Goal: Task Accomplishment & Management: Manage account settings

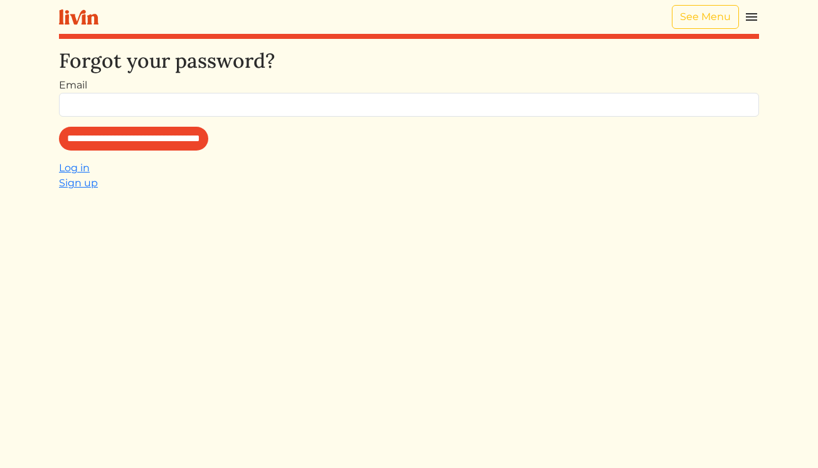
click at [758, 11] on img at bounding box center [751, 16] width 15 height 15
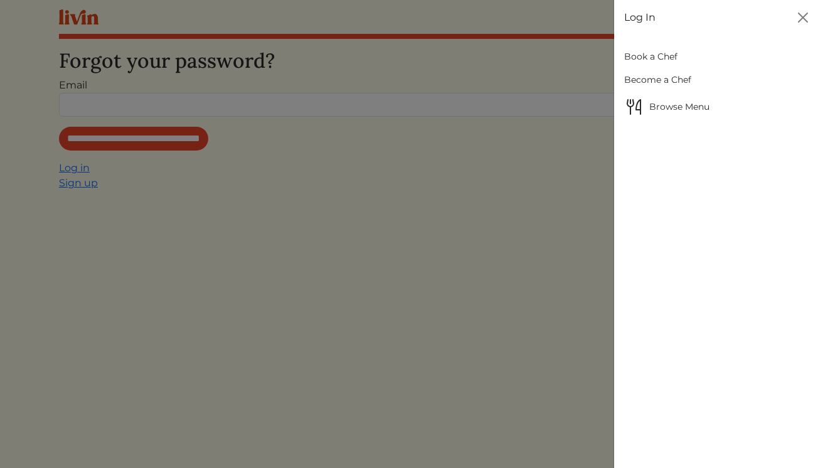
click at [644, 14] on link "Log In" at bounding box center [639, 17] width 31 height 15
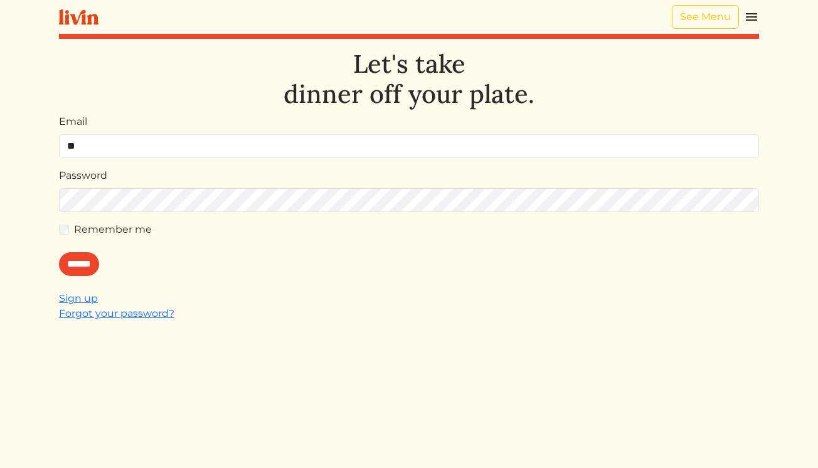
type input "**********"
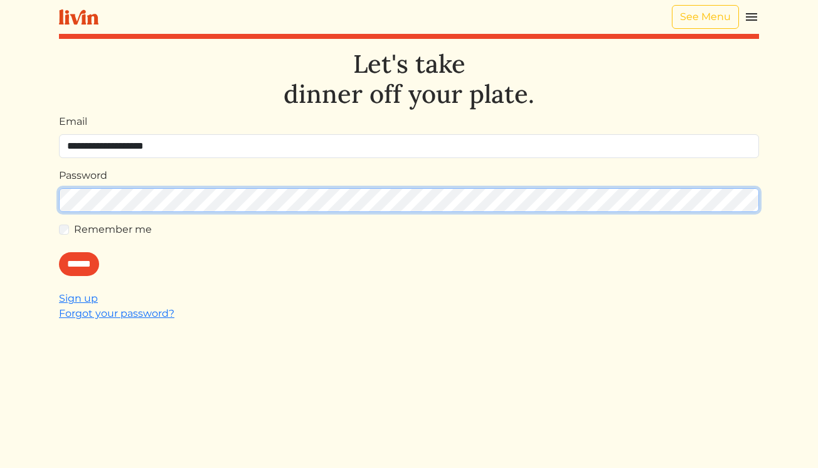
click at [59, 252] on input "******" at bounding box center [79, 264] width 40 height 24
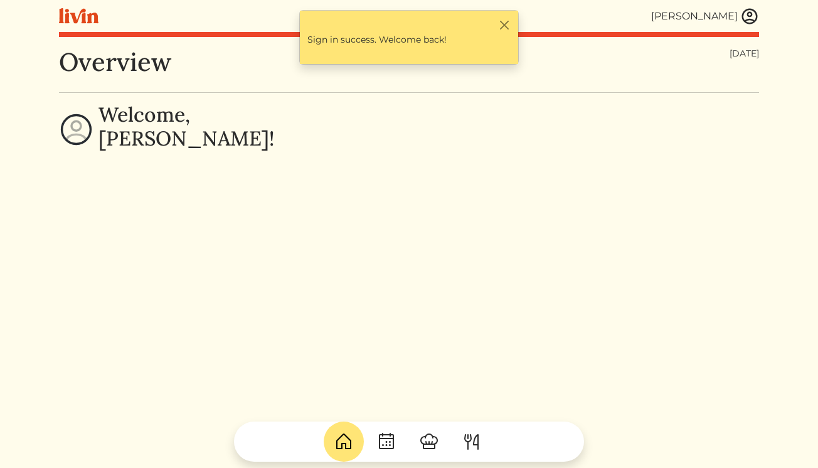
click at [749, 18] on img at bounding box center [749, 16] width 19 height 19
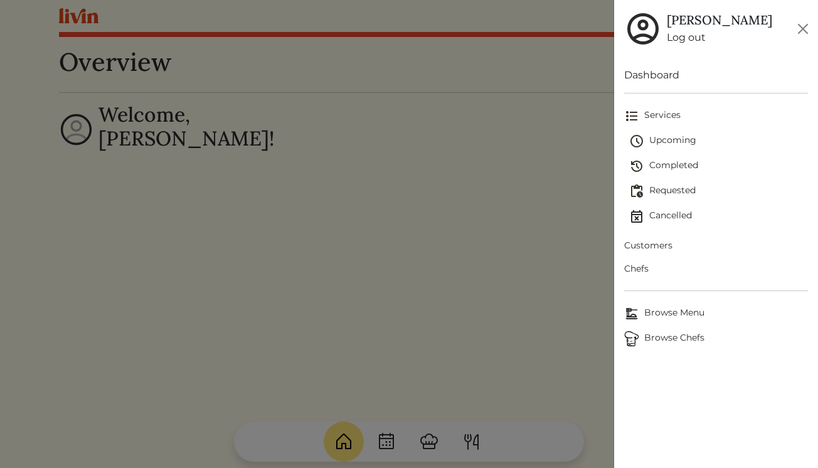
click at [667, 140] on span "Upcoming" at bounding box center [718, 141] width 179 height 15
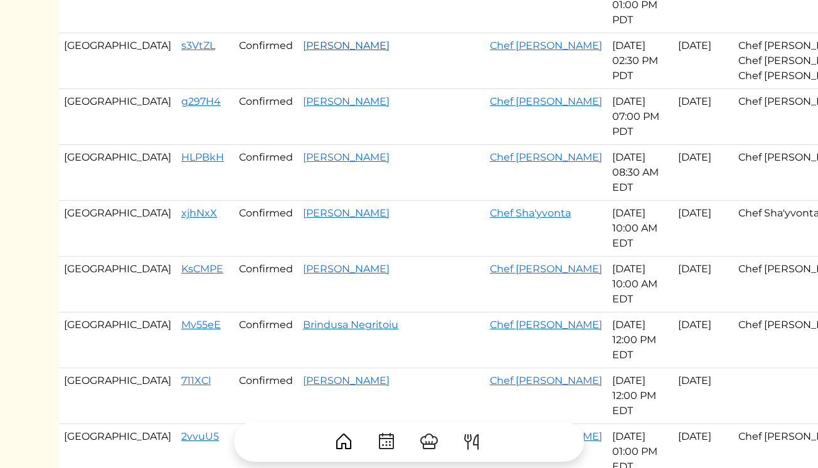
scroll to position [277, 0]
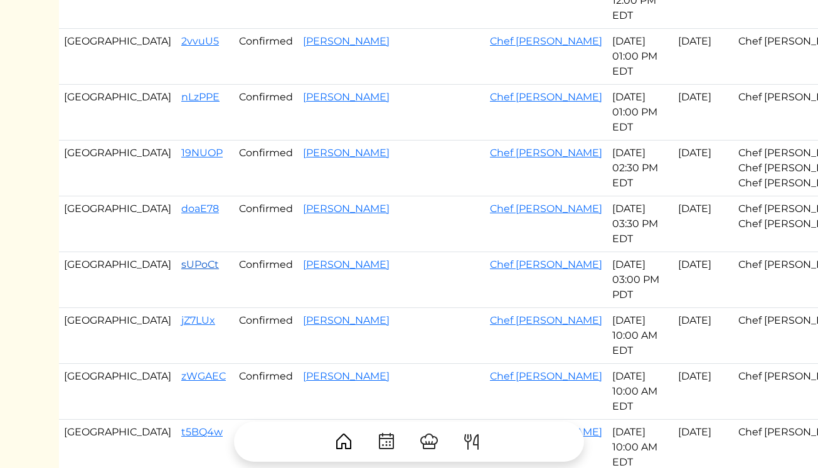
click at [181, 264] on link "sUPoCt" at bounding box center [200, 265] width 38 height 12
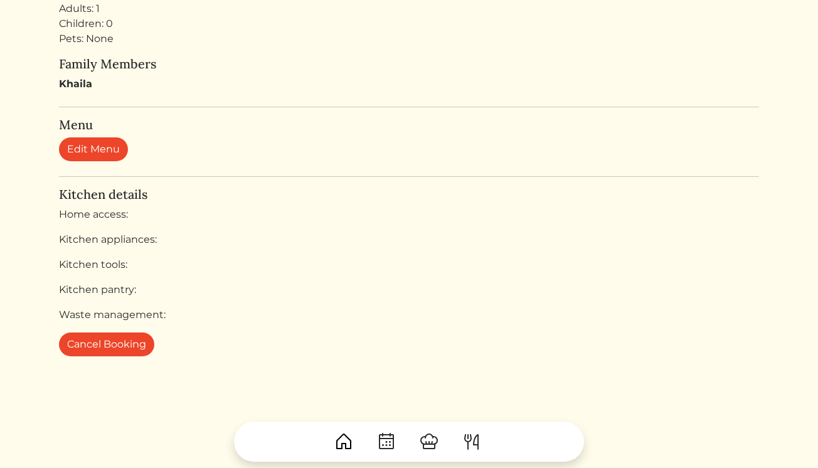
scroll to position [646, 0]
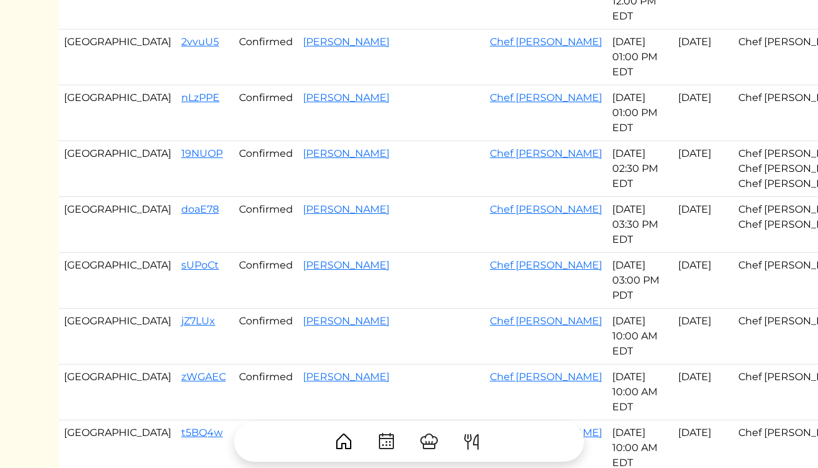
scroll to position [668, 0]
click at [181, 42] on link "2vvuU5" at bounding box center [200, 41] width 38 height 12
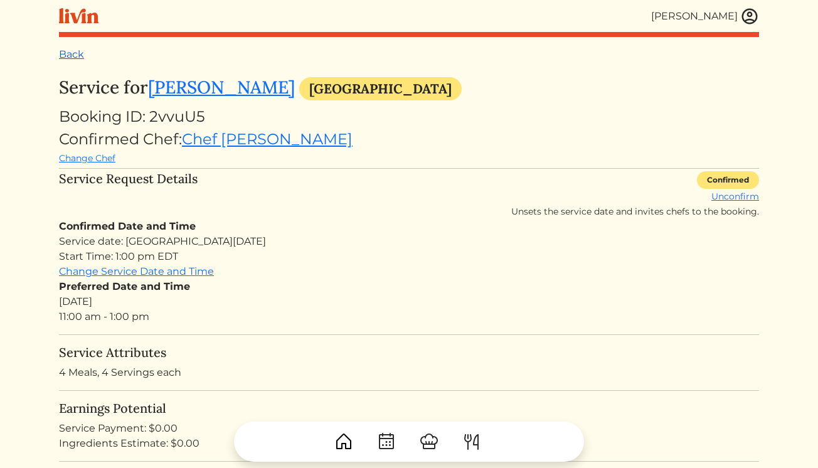
click at [77, 58] on link "Back" at bounding box center [71, 54] width 25 height 12
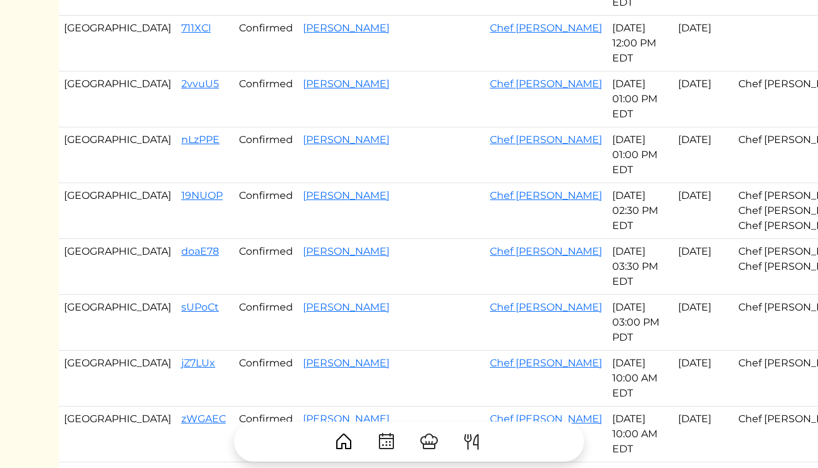
scroll to position [669, 0]
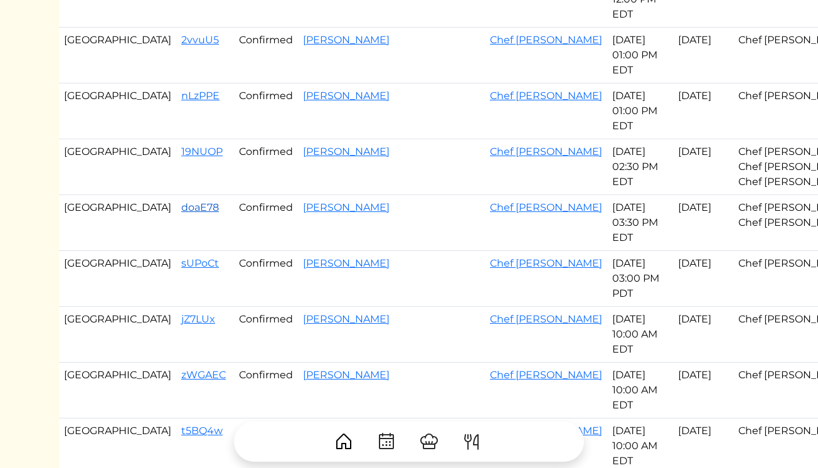
click at [181, 208] on link "doaE78" at bounding box center [200, 207] width 38 height 12
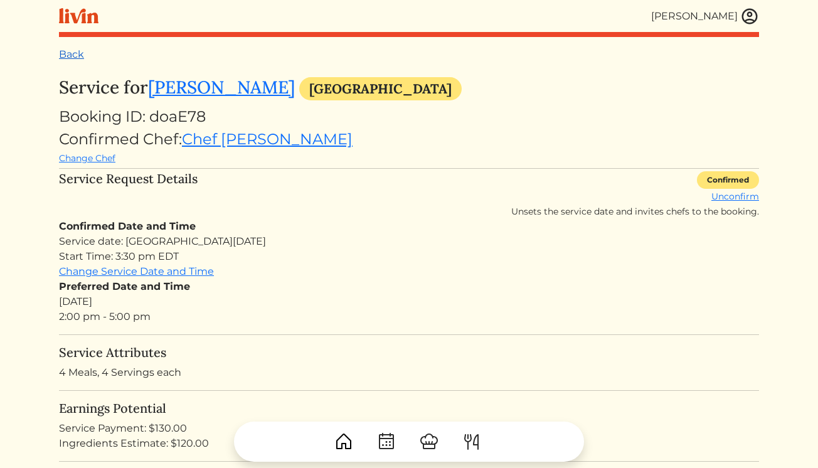
click at [77, 53] on link "Back" at bounding box center [71, 54] width 25 height 12
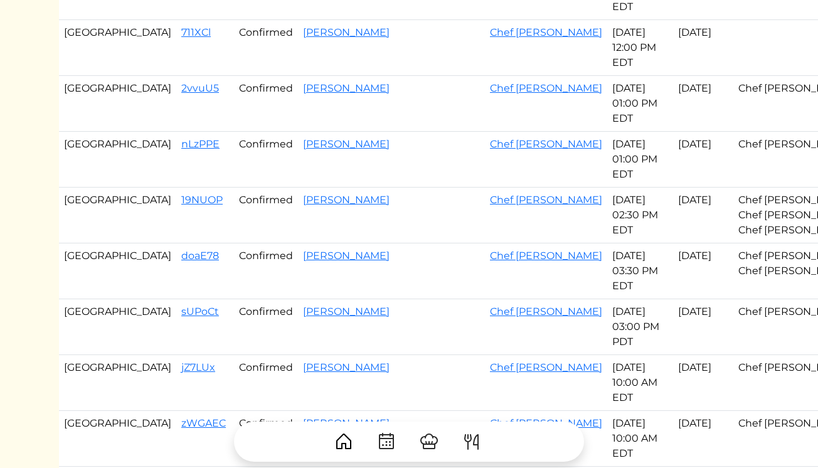
scroll to position [628, 0]
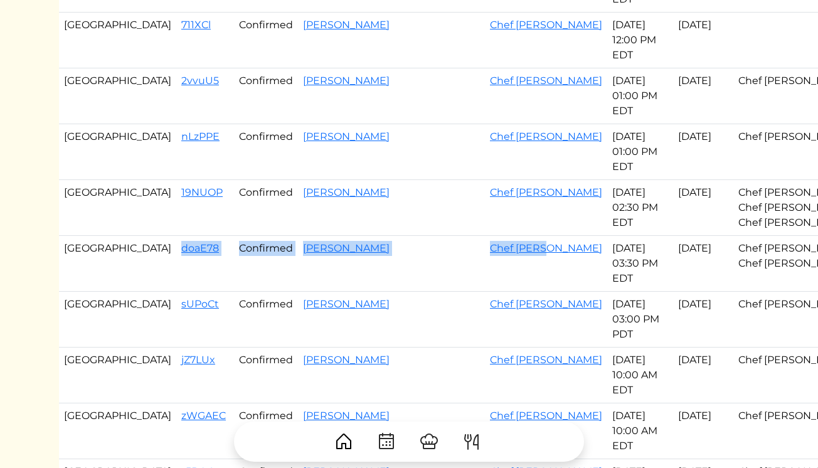
drag, startPoint x: 113, startPoint y: 247, endPoint x: 415, endPoint y: 252, distance: 302.5
click at [415, 252] on tr "Atlanta doaE78 Confirmed [PERSON_NAME] Chef Jaren [DATE] 03:30 PM EDT Sep 22, 2…" at bounding box center [489, 264] width 860 height 56
copy tr "doaE78 Confirmed [PERSON_NAME] Chef [PERSON_NAME]"
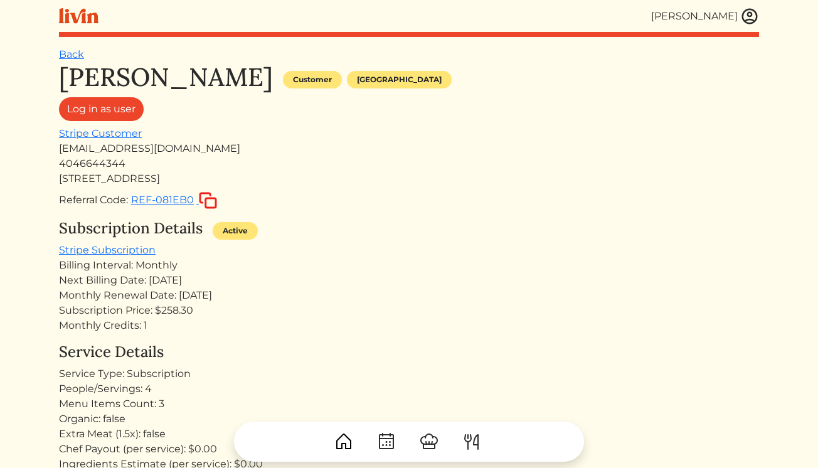
click at [74, 54] on link "Back" at bounding box center [71, 54] width 25 height 12
click at [756, 12] on img at bounding box center [749, 16] width 19 height 19
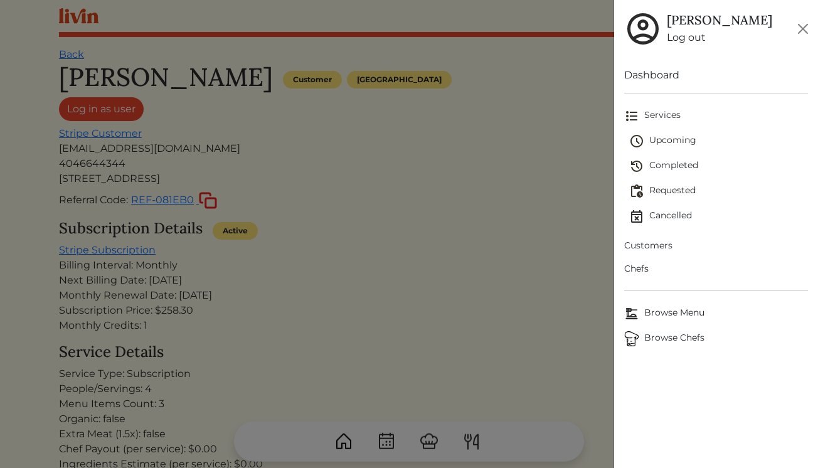
click at [671, 134] on span "Upcoming" at bounding box center [718, 141] width 179 height 15
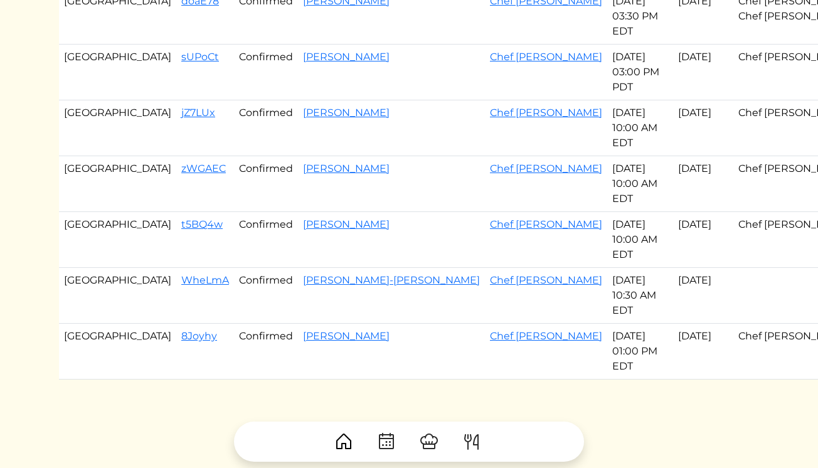
scroll to position [886, 0]
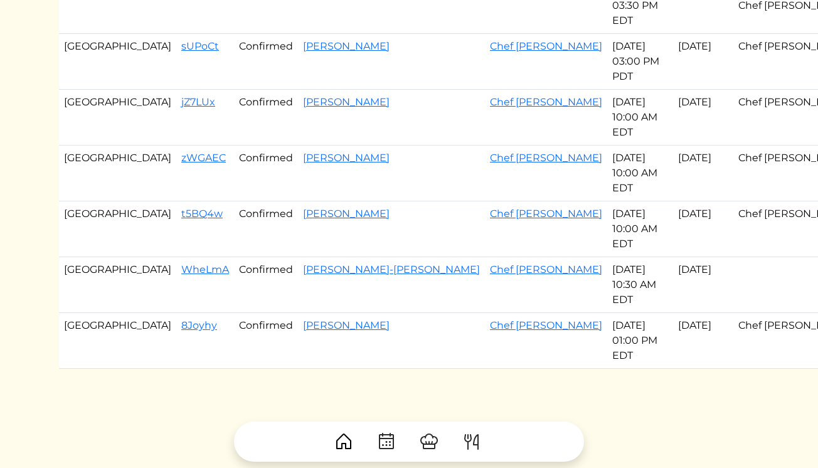
drag, startPoint x: 112, startPoint y: 96, endPoint x: 407, endPoint y: 297, distance: 356.8
drag, startPoint x: 112, startPoint y: 104, endPoint x: 507, endPoint y: 328, distance: 453.8
copy tbody "jZ7LUx Confirmed Cameron Chef Akaysha Sep 23, 2025 10:00 AM EDT Sep 23, 2025 Ch…"
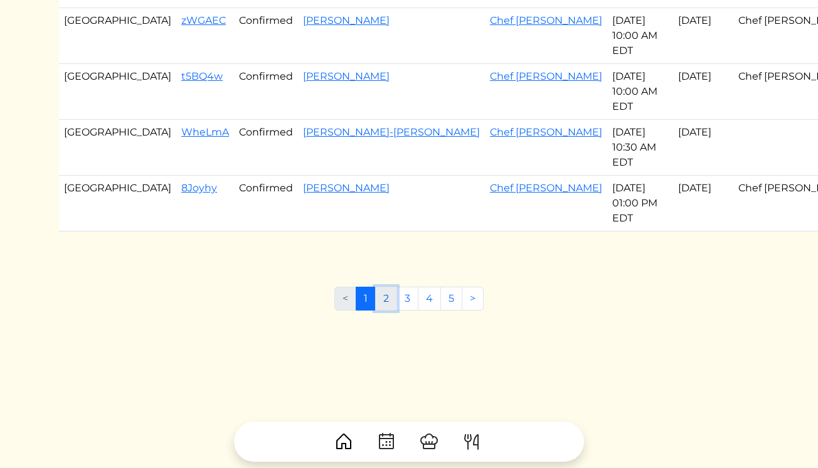
click at [392, 297] on link "2" at bounding box center [386, 299] width 22 height 24
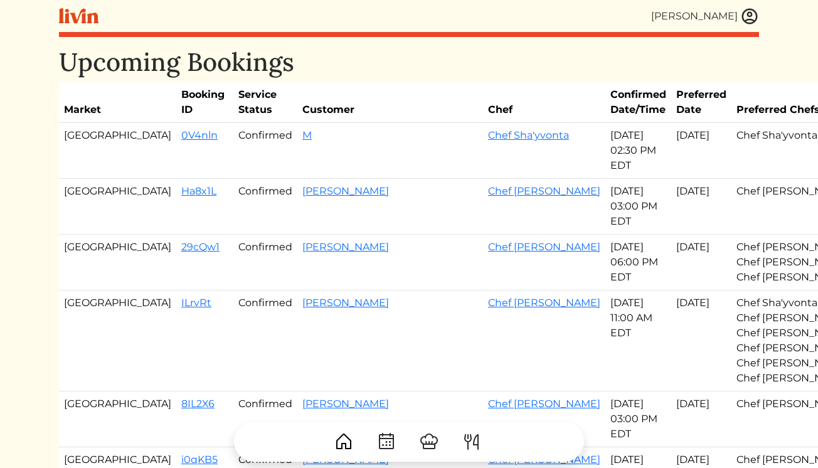
drag, startPoint x: 112, startPoint y: 139, endPoint x: 554, endPoint y: 292, distance: 467.7
copy tbody "0V4nln Confirmed M Chef Sha'yvonta Sep 23, 2025 02:30 PM EDT Sep 23, 2025 Chef …"
